Goal: Book appointment/travel/reservation

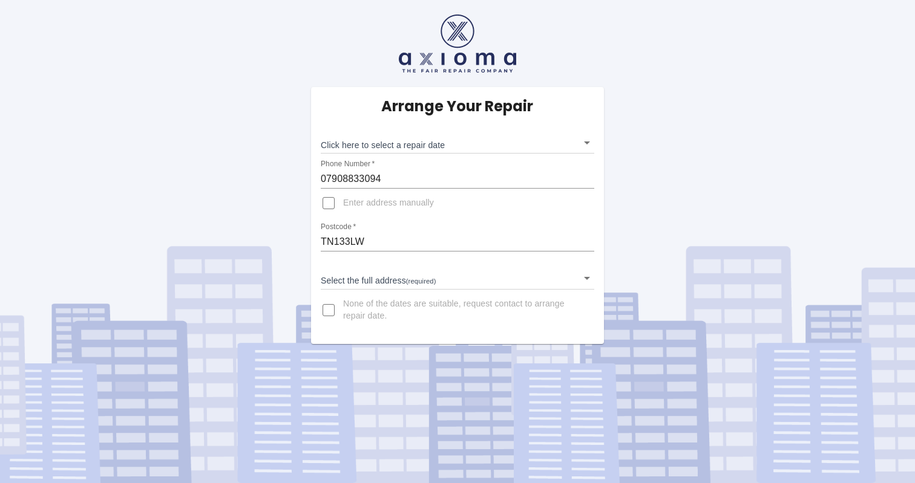
click at [364, 147] on body "Arrange Your Repair Click here to select a repair date ​ Phone Number   * 07908…" at bounding box center [457, 241] width 915 height 483
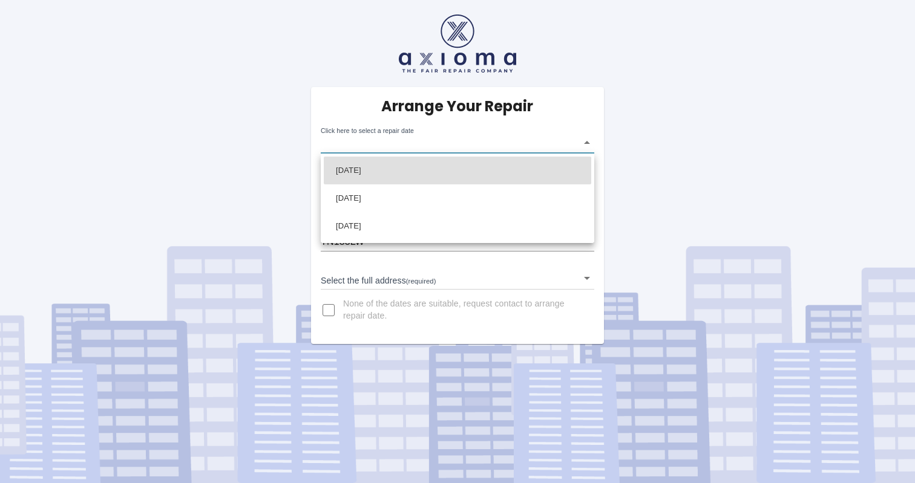
click at [365, 143] on div at bounding box center [457, 241] width 915 height 483
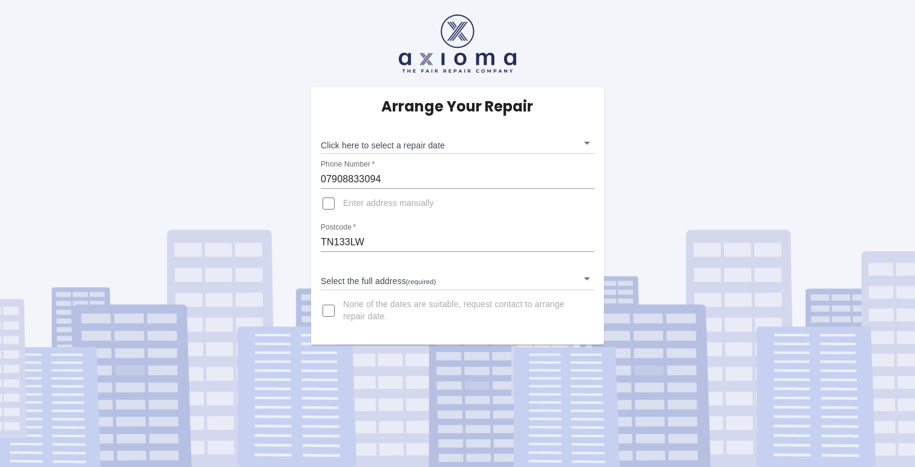
click at [408, 148] on body "Arrange Your Repair Click here to select a repair date ​ Phone Number   * 07908…" at bounding box center [457, 233] width 915 height 467
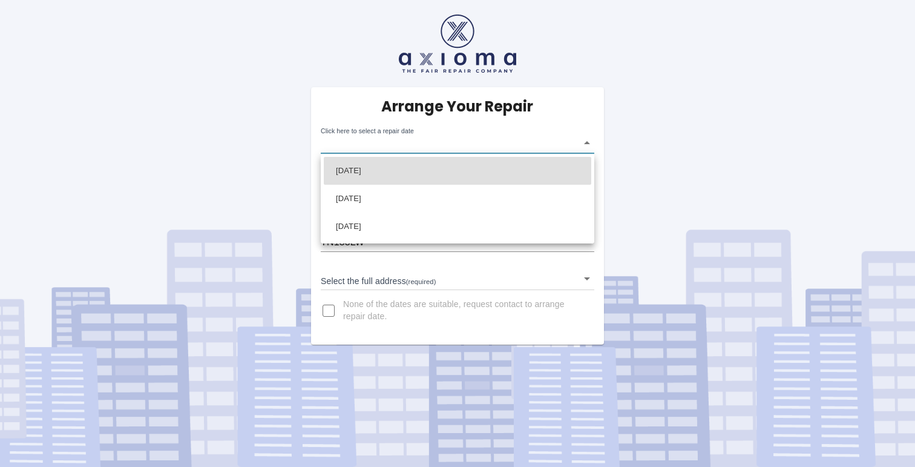
click at [409, 145] on div at bounding box center [457, 233] width 915 height 467
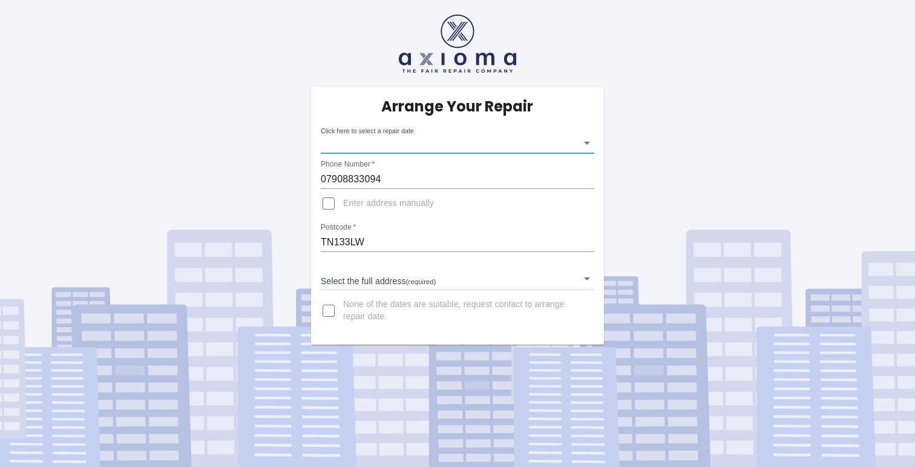
click at [409, 145] on body "Arrange Your Repair Click here to select a repair date ​ Phone Number   * 07908…" at bounding box center [457, 233] width 915 height 467
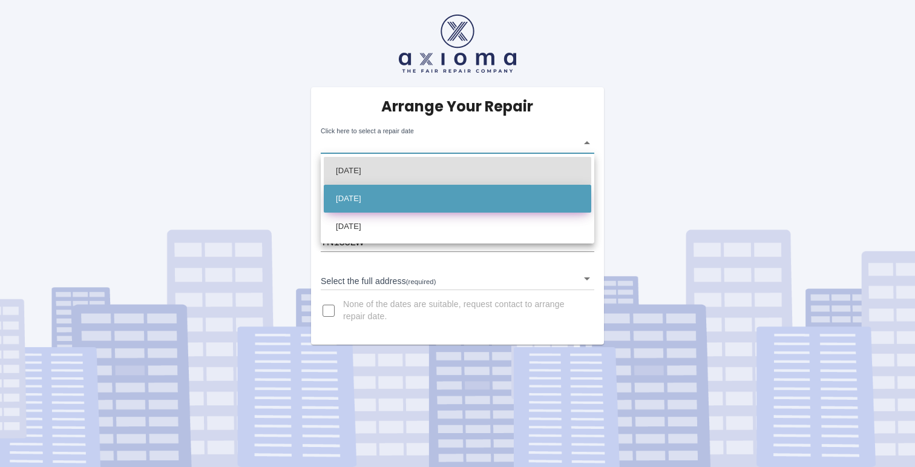
click at [385, 201] on li "[DATE]" at bounding box center [457, 199] width 267 height 28
type input "2025-09-12T00:00:00.000Z"
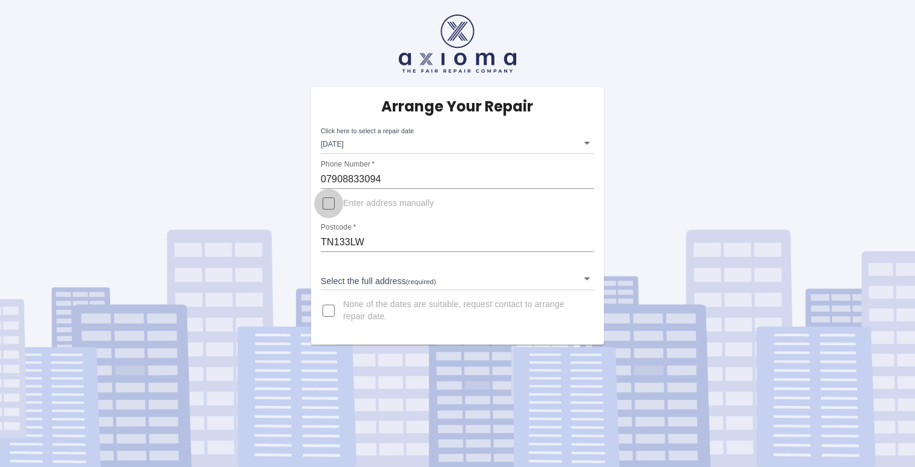
click at [330, 202] on input "Enter address manually" at bounding box center [328, 203] width 29 height 29
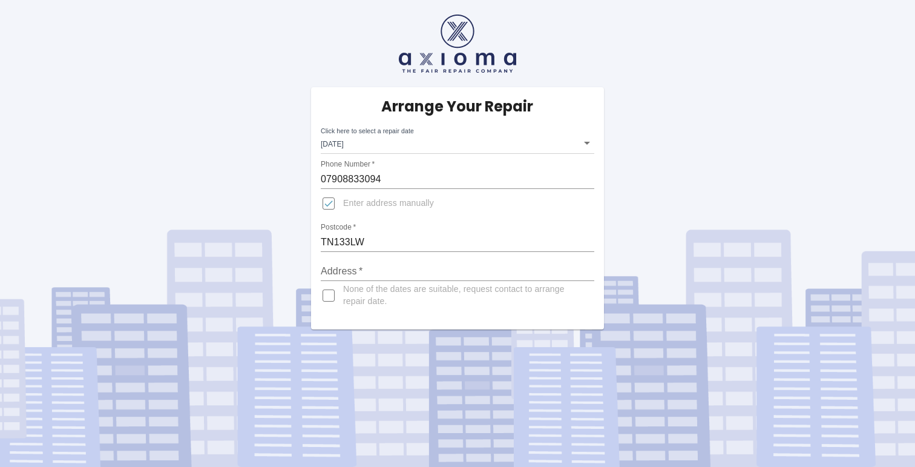
click at [330, 202] on input "Enter address manually" at bounding box center [328, 203] width 29 height 29
checkbox input "false"
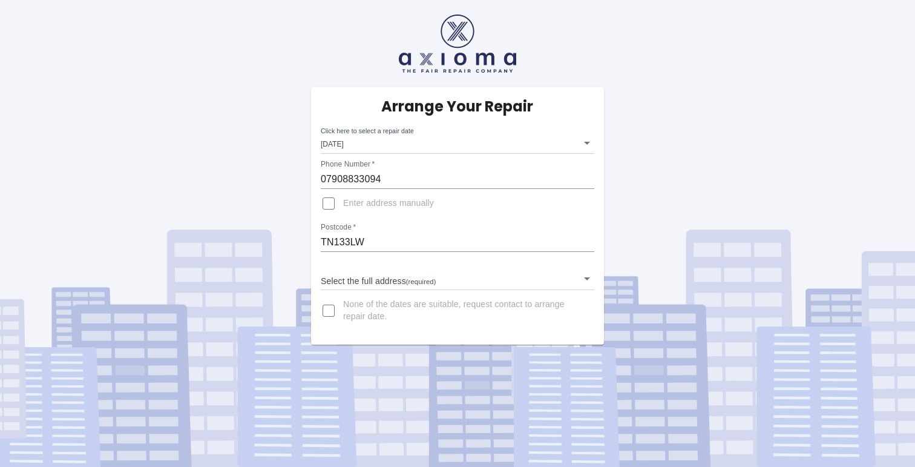
click at [371, 284] on body "Arrange Your Repair Click here to select a repair date Fri Sep 12 2025 2025-09-…" at bounding box center [457, 233] width 915 height 467
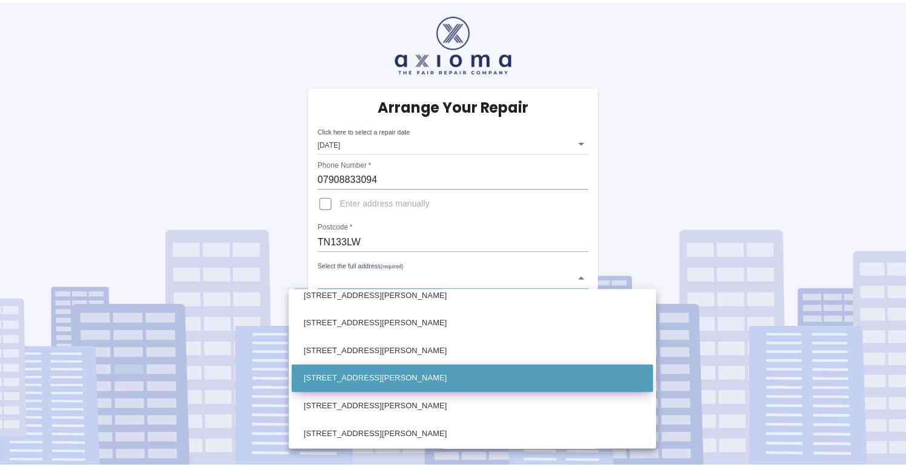
scroll to position [513, 0]
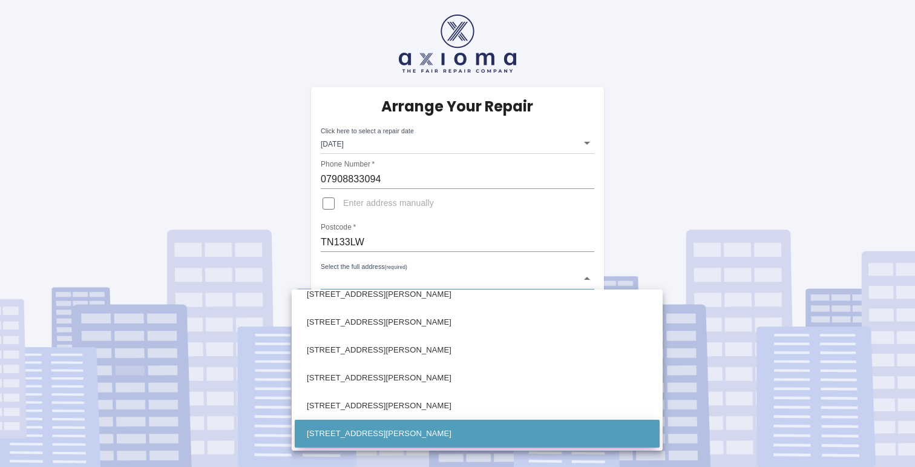
click at [333, 433] on li "22a St. Johns Road Sevenoaks Kent" at bounding box center [477, 433] width 365 height 28
type input "22a St. Johns Road Sevenoaks Kent"
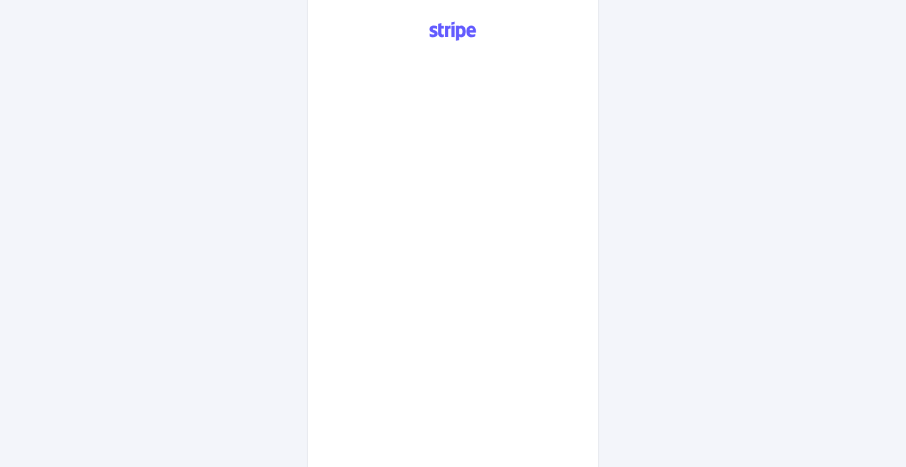
scroll to position [586, 0]
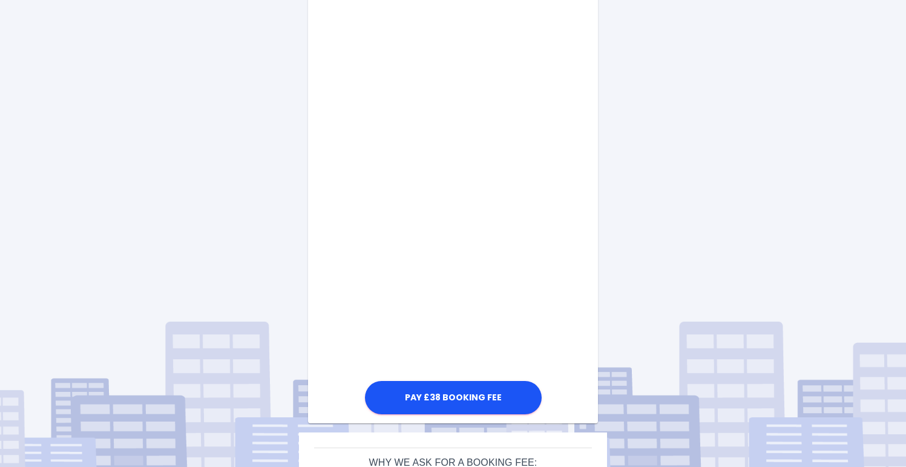
scroll to position [591, 0]
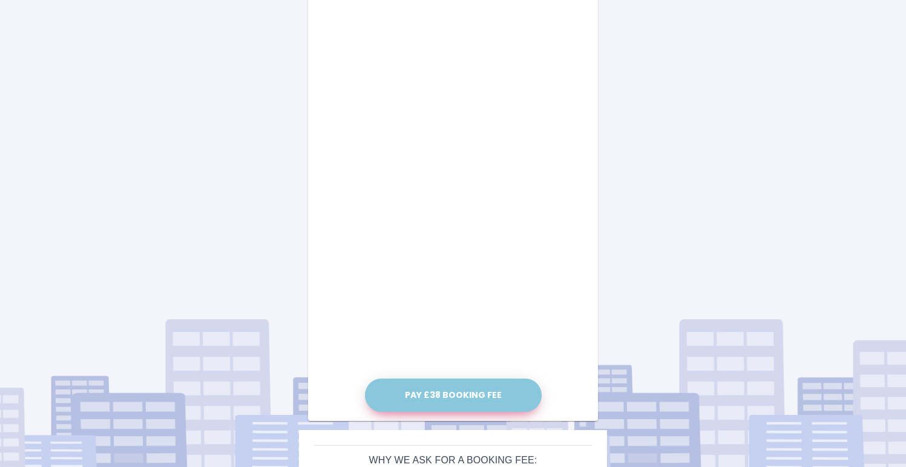
click at [455, 395] on button "Pay £38 Booking Fee" at bounding box center [453, 394] width 177 height 33
